Goal: Task Accomplishment & Management: Use online tool/utility

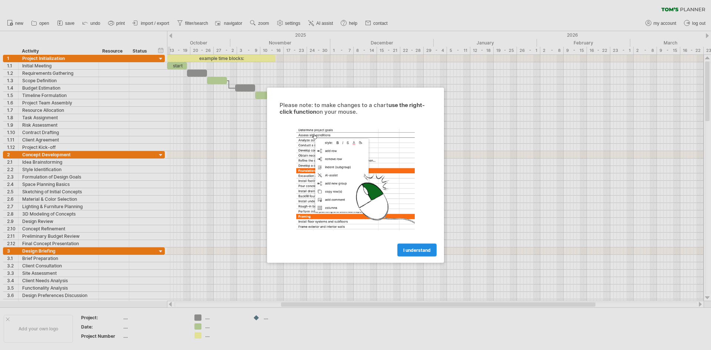
click at [414, 249] on span "I understand" at bounding box center [416, 250] width 27 height 6
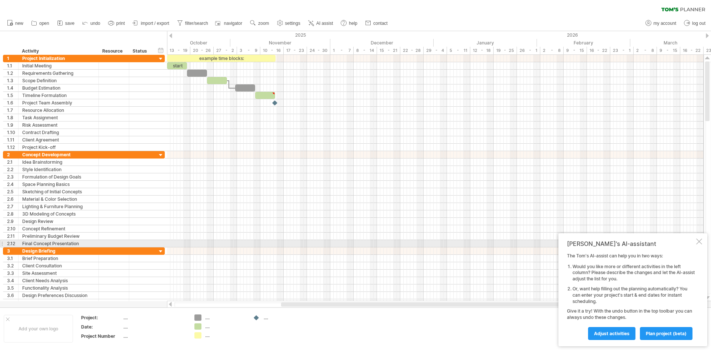
click at [701, 242] on div at bounding box center [699, 242] width 6 height 6
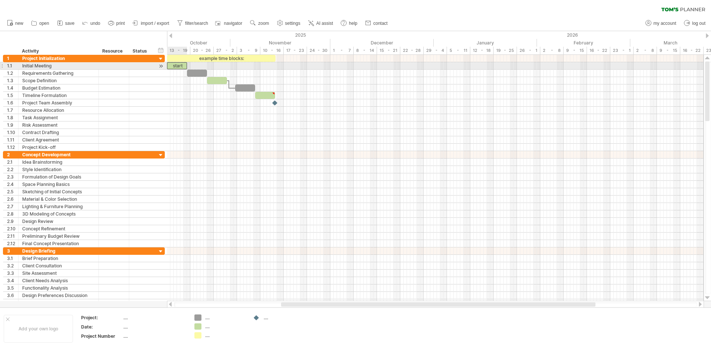
click at [176, 67] on div "start" at bounding box center [177, 65] width 20 height 7
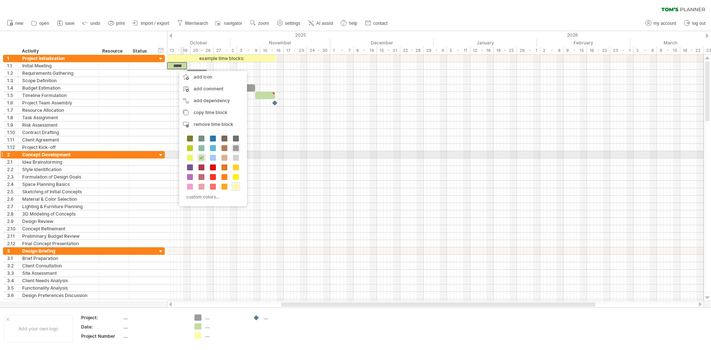
click at [188, 153] on div "custom colors..." at bounding box center [213, 168] width 68 height 76
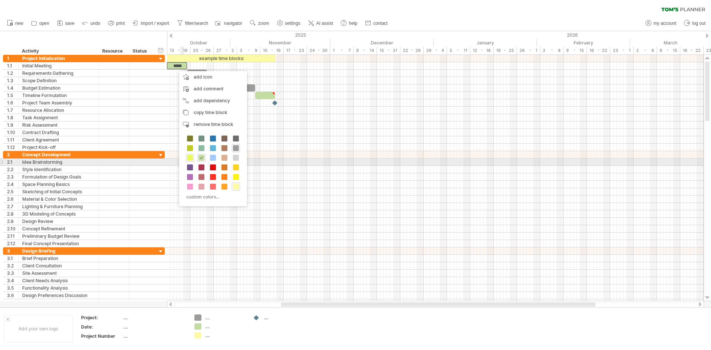
click at [193, 160] on div at bounding box center [190, 158] width 8 height 8
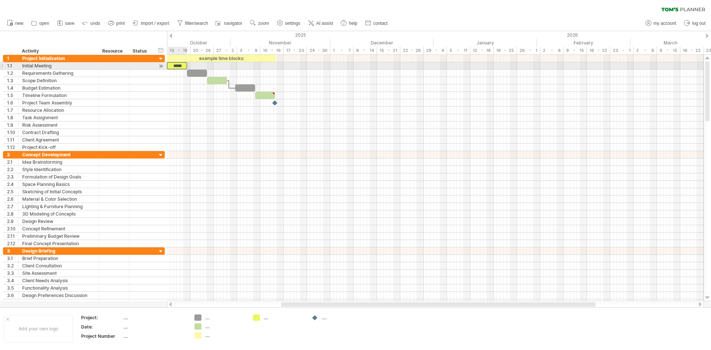
click at [180, 64] on div "*****" at bounding box center [177, 65] width 20 height 7
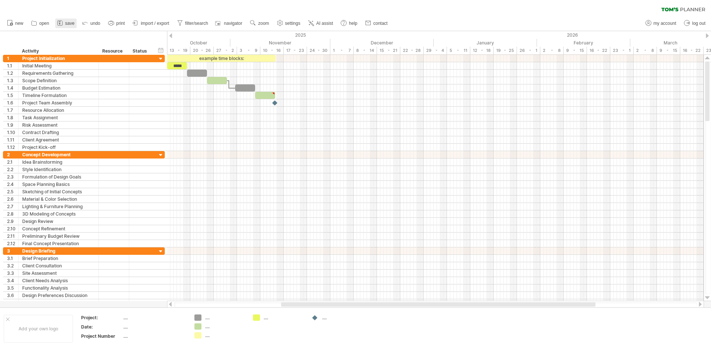
drag, startPoint x: 701, startPoint y: 1, endPoint x: 73, endPoint y: 25, distance: 628.7
click at [73, 25] on span "save" at bounding box center [69, 23] width 9 height 5
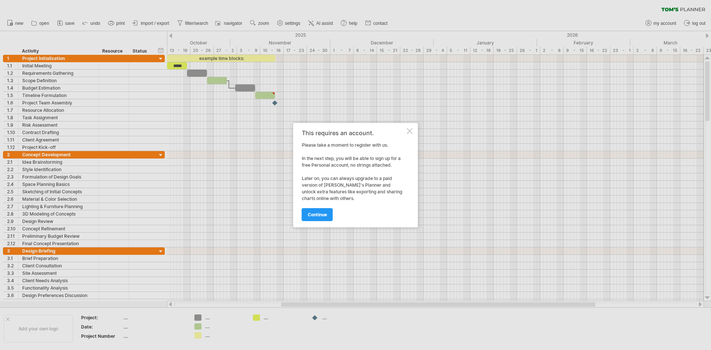
click at [410, 133] on div at bounding box center [410, 131] width 6 height 6
